Goal: Obtain resource: Download file/media

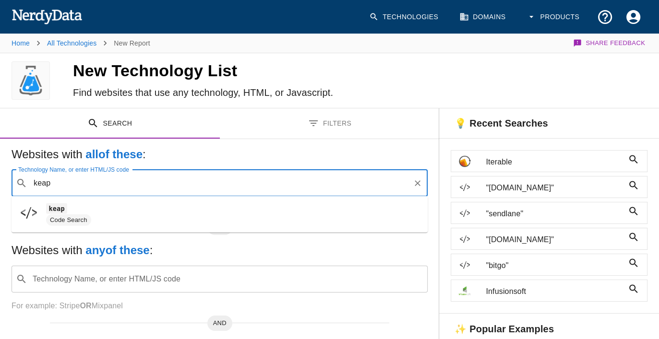
click at [114, 189] on input "keap" at bounding box center [220, 183] width 378 height 18
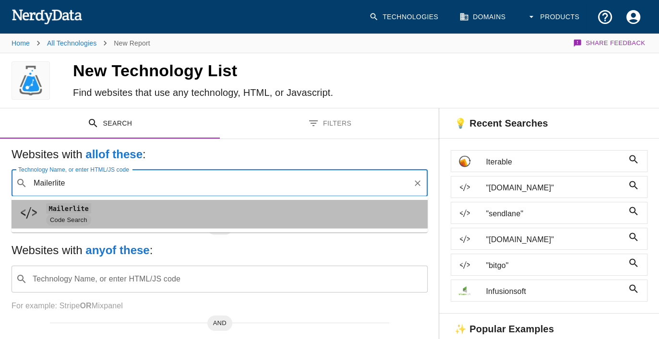
click at [106, 215] on span "Code Search" at bounding box center [233, 221] width 374 height 12
type input "Mailerlite"
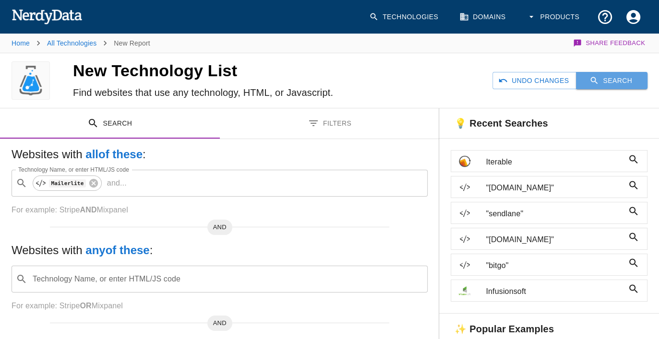
click at [583, 80] on button "Search" at bounding box center [612, 81] width 72 height 18
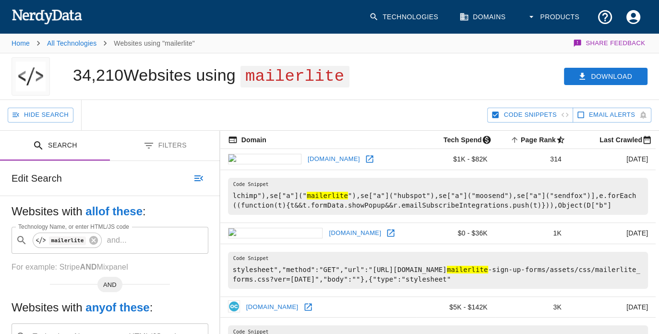
drag, startPoint x: 288, startPoint y: 298, endPoint x: 587, endPoint y: 290, distance: 298.7
click at [584, 289] on pre "stylesheet","method":"GET","url":"[URL][DOMAIN_NAME] mailerlite -sign-up-forms/…" at bounding box center [438, 270] width 420 height 37
click at [616, 288] on pre "stylesheet","method":"GET","url":"[URL][DOMAIN_NAME] mailerlite -sign-up-forms/…" at bounding box center [438, 270] width 420 height 37
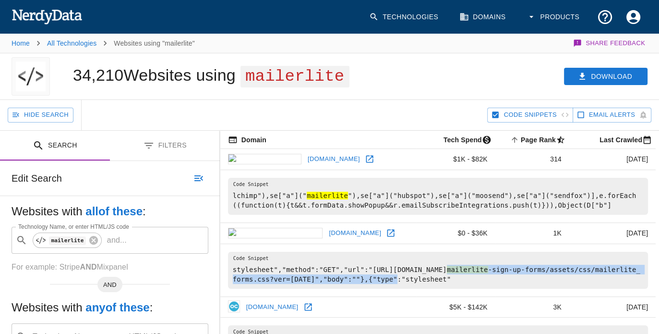
drag, startPoint x: 618, startPoint y: 289, endPoint x: 583, endPoint y: 304, distance: 38.7
click at [583, 289] on pre "stylesheet","method":"GET","url":"[URL][DOMAIN_NAME] mailerlite -sign-up-forms/…" at bounding box center [438, 270] width 420 height 37
click at [605, 85] on button "Download" at bounding box center [606, 77] width 84 height 18
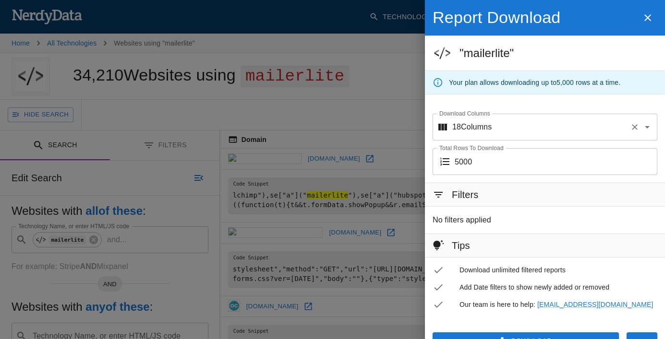
click at [528, 134] on input "Download Columns" at bounding box center [559, 127] width 134 height 18
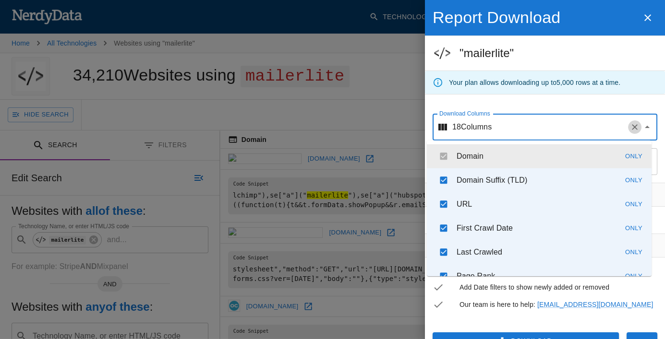
click at [630, 131] on icon "Clear" at bounding box center [635, 127] width 10 height 10
checkbox input "false"
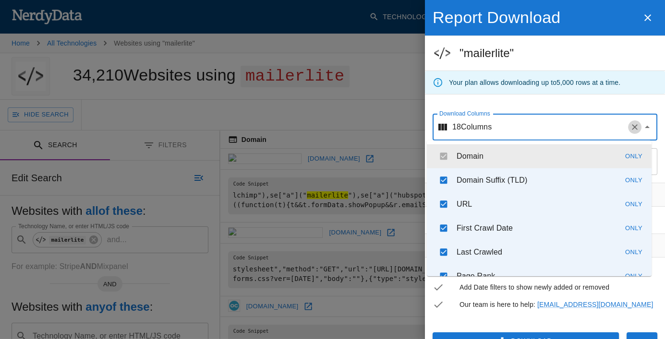
checkbox input "false"
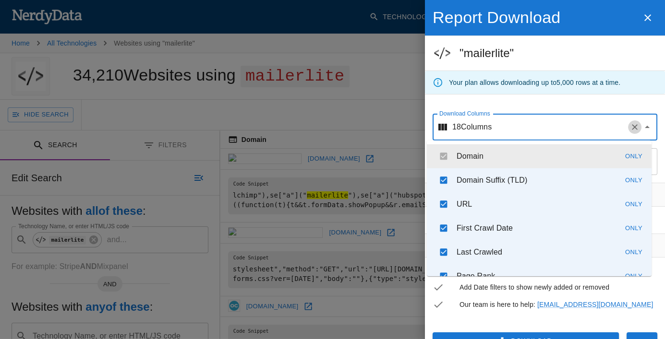
checkbox input "false"
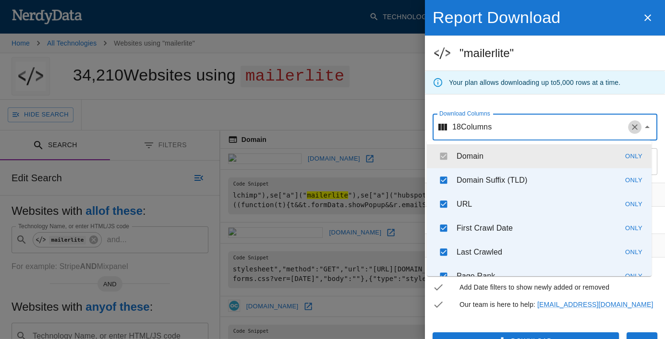
checkbox input "false"
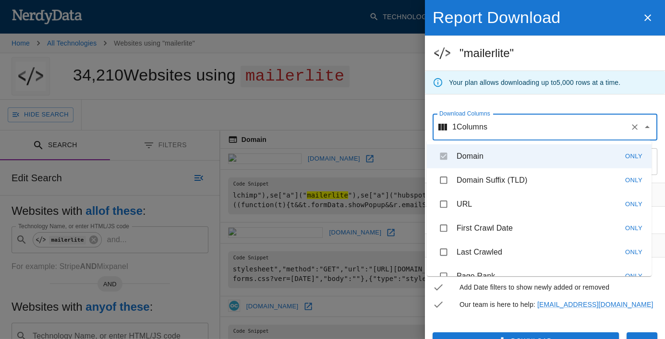
scroll to position [115, 0]
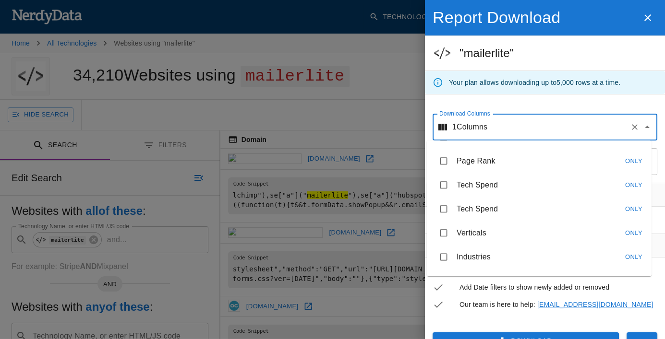
click at [520, 335] on button "Download" at bounding box center [526, 342] width 186 height 18
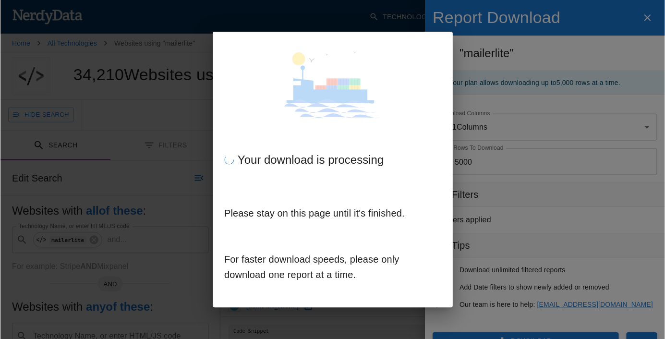
scroll to position [10, 0]
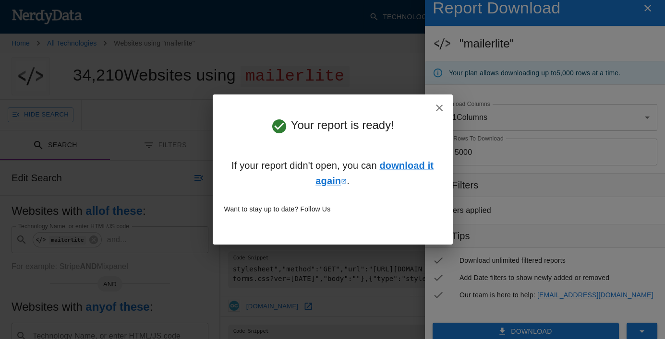
click at [443, 108] on icon "button" at bounding box center [440, 108] width 12 height 12
